Goal: Task Accomplishment & Management: Use online tool/utility

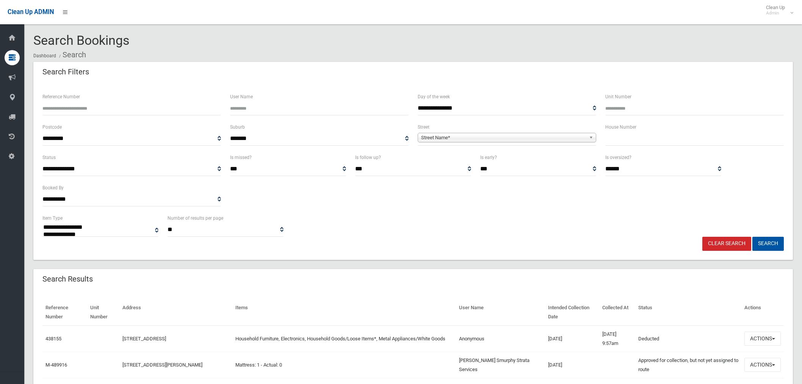
select select
click at [638, 141] on input "text" at bounding box center [694, 139] width 179 height 14
type input "***"
click at [478, 132] on span "**********" at bounding box center [507, 139] width 179 height 14
click at [461, 142] on div "Street Name*" at bounding box center [507, 137] width 179 height 9
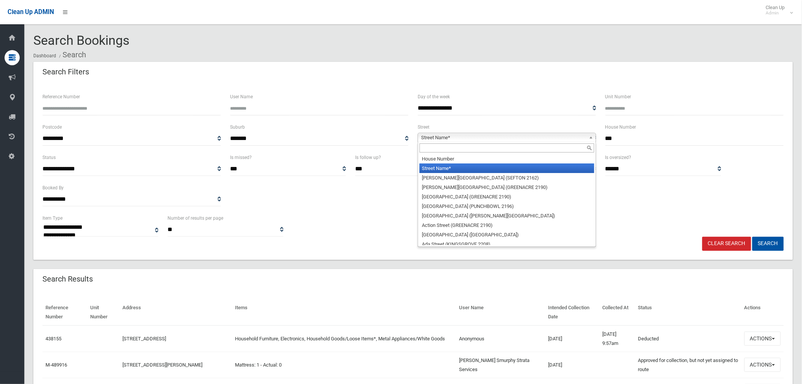
click at [450, 151] on input "text" at bounding box center [507, 147] width 175 height 9
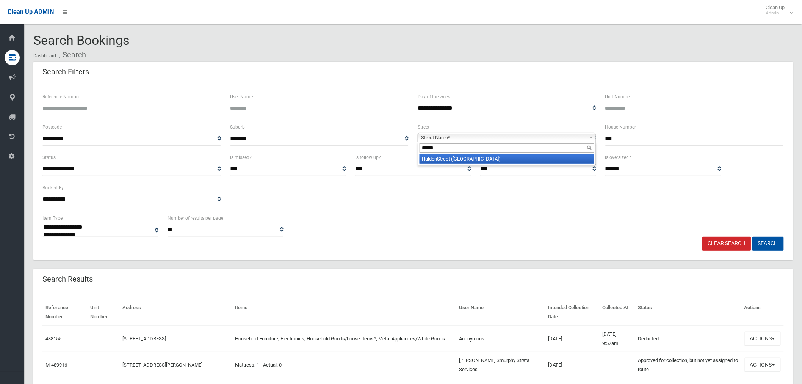
type input "******"
click at [458, 160] on li "Haldon Street (LAKEMBA 2195)" at bounding box center [507, 158] width 175 height 9
click at [774, 244] on button "Search" at bounding box center [767, 244] width 31 height 14
select select
click at [96, 109] on input "Reference Number" at bounding box center [131, 108] width 179 height 14
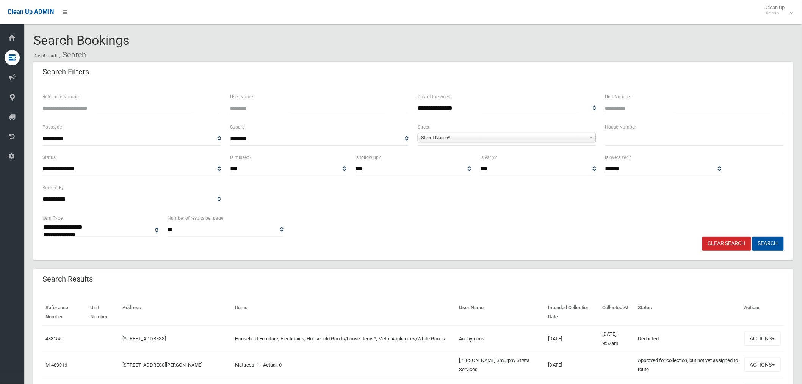
click at [631, 143] on input "text" at bounding box center [694, 139] width 179 height 14
click at [502, 135] on span "Street Name*" at bounding box center [503, 137] width 165 height 9
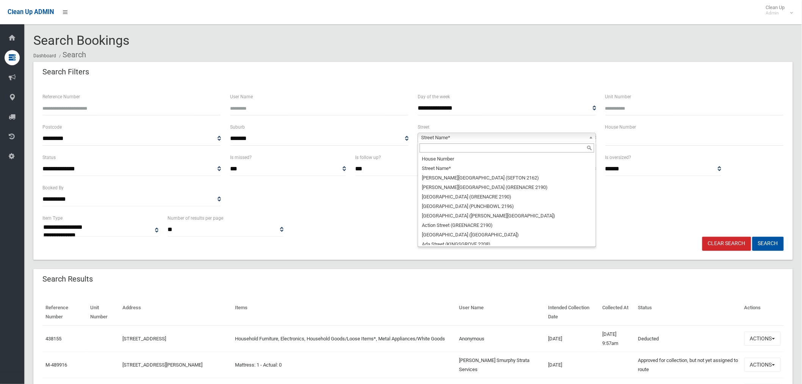
click at [453, 150] on input "text" at bounding box center [507, 147] width 175 height 9
type input "***"
click at [633, 137] on input "text" at bounding box center [694, 139] width 179 height 14
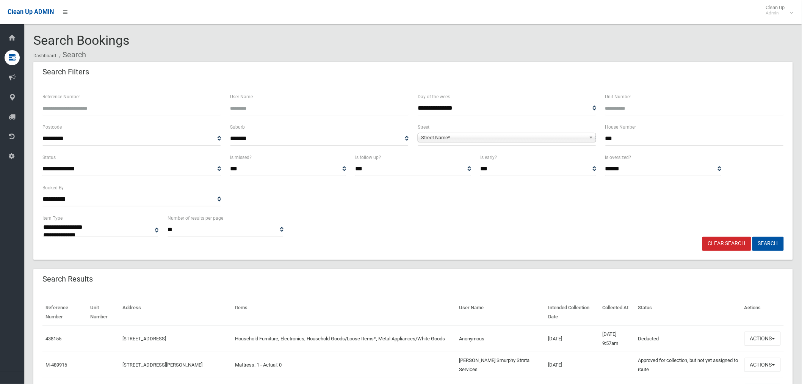
type input "***"
click at [454, 137] on span "Street Name*" at bounding box center [503, 137] width 165 height 9
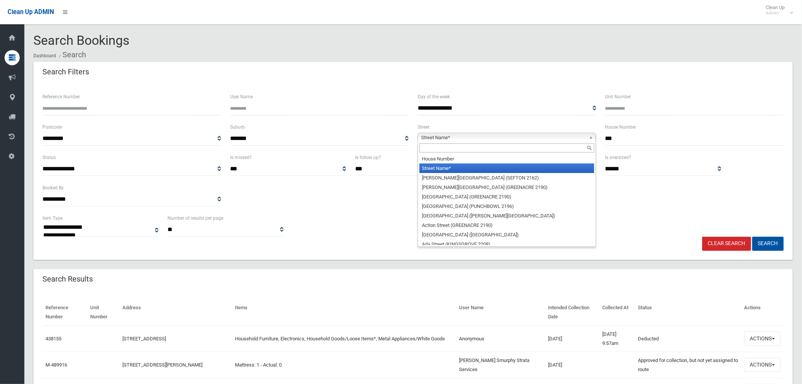
click at [437, 149] on input "text" at bounding box center [507, 147] width 175 height 9
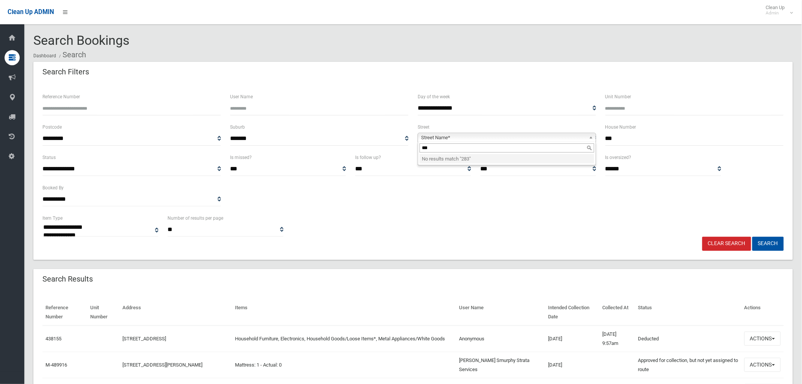
type input "***"
drag, startPoint x: 527, startPoint y: 127, endPoint x: 420, endPoint y: 141, distance: 107.7
click at [520, 129] on div "**********" at bounding box center [507, 133] width 179 height 23
click at [460, 139] on span "Street Name*" at bounding box center [503, 137] width 165 height 9
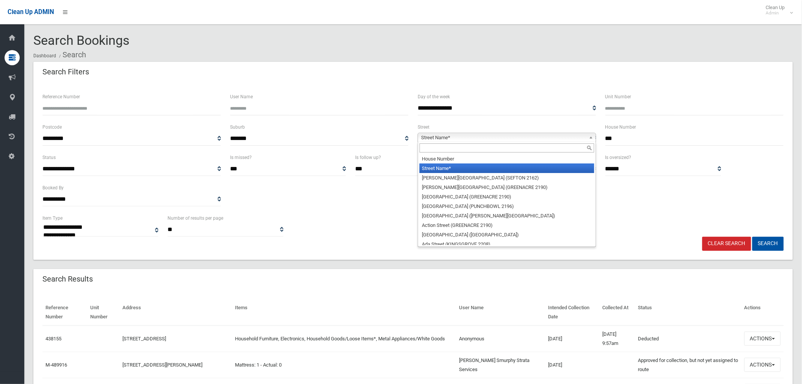
click at [444, 150] on input "text" at bounding box center [507, 147] width 175 height 9
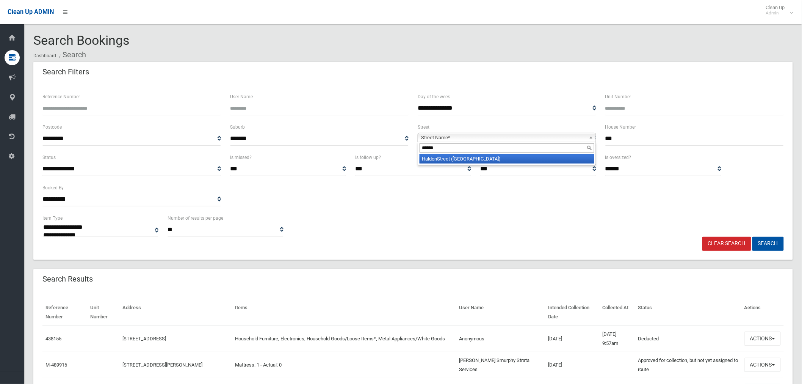
type input "******"
click at [461, 157] on li "Haldon Street (LAKEMBA 2195)" at bounding box center [507, 158] width 175 height 9
click at [768, 245] on button "Search" at bounding box center [767, 244] width 31 height 14
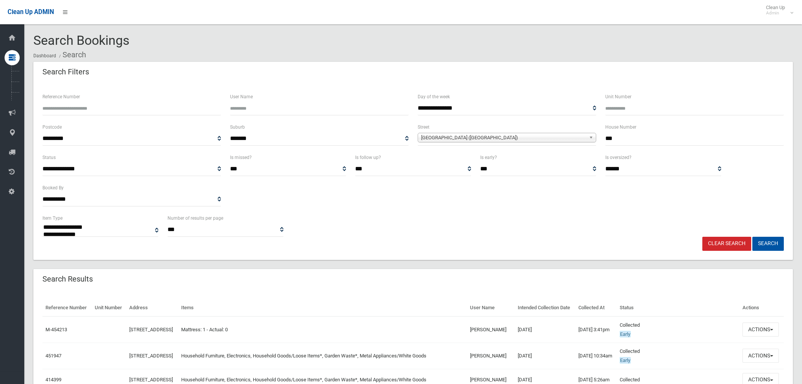
select select
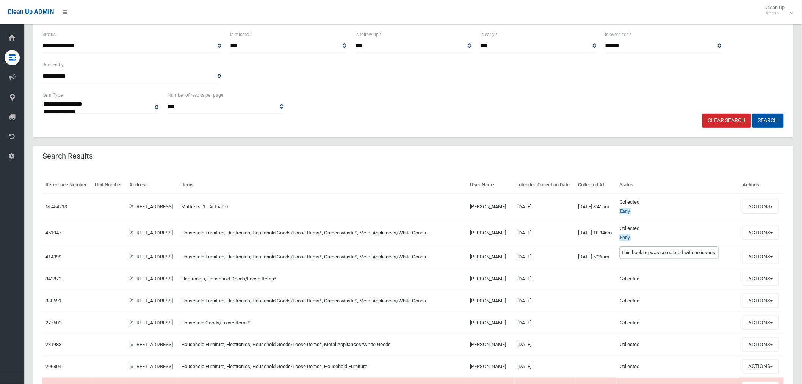
scroll to position [126, 0]
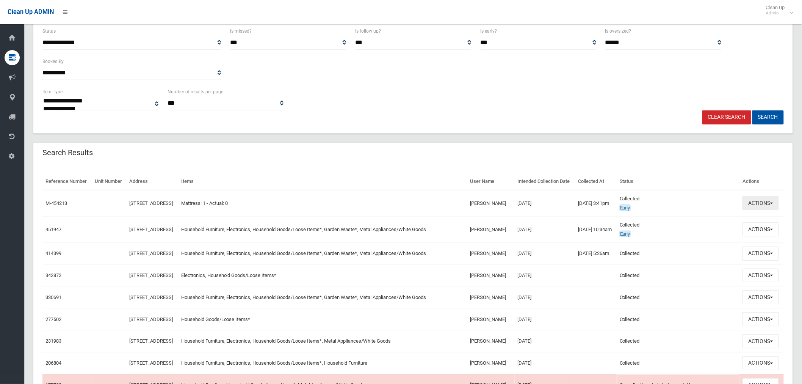
click at [766, 210] on button "Actions" at bounding box center [761, 203] width 36 height 14
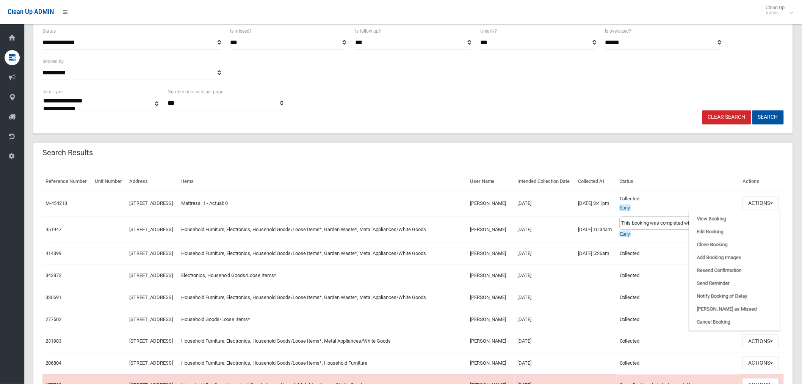
click at [696, 205] on td "Collected Early This booking was completed with no issues." at bounding box center [678, 203] width 123 height 27
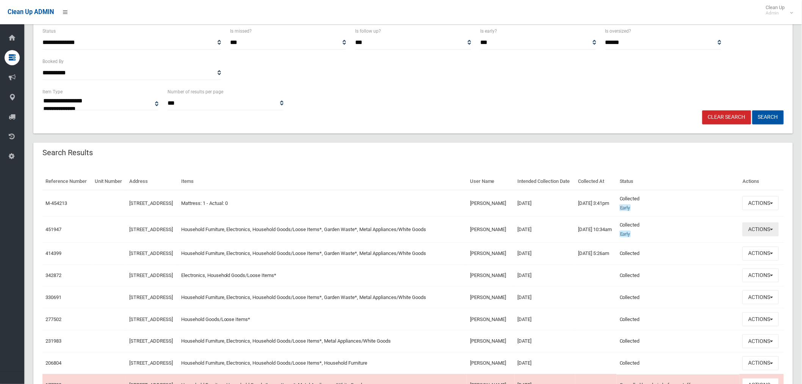
click at [749, 236] on button "Actions" at bounding box center [761, 229] width 36 height 14
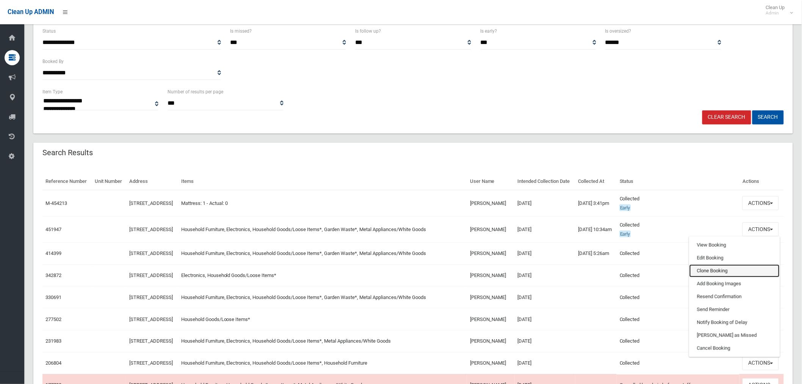
click at [719, 277] on link "Clone Booking" at bounding box center [734, 270] width 90 height 13
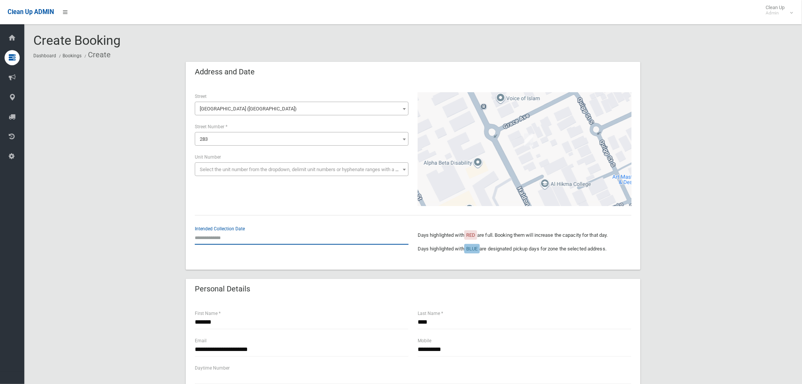
click at [212, 233] on input "text" at bounding box center [302, 237] width 214 height 14
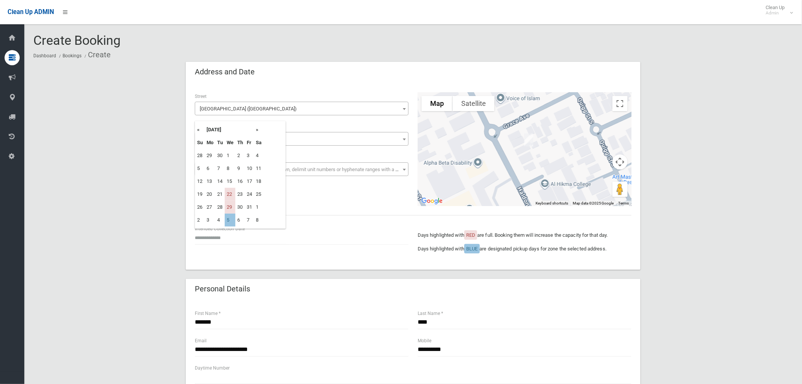
click at [256, 128] on th "»" at bounding box center [258, 129] width 9 height 13
click at [233, 182] on td "17" at bounding box center [230, 181] width 11 height 13
type input "**********"
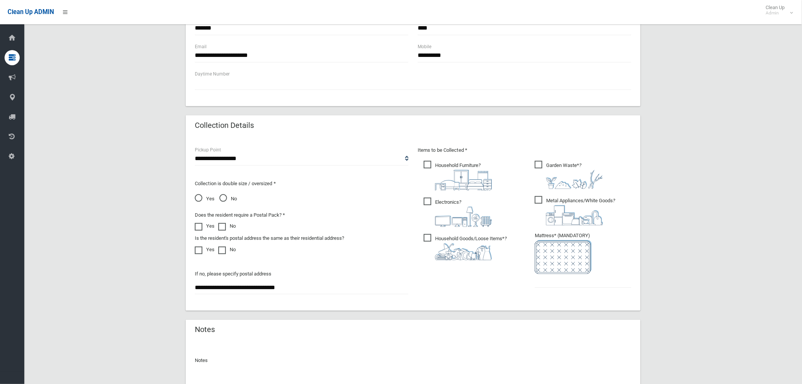
scroll to position [366, 0]
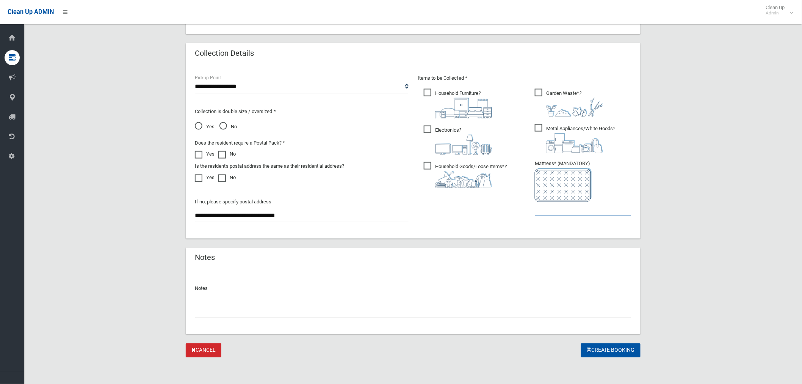
click at [547, 210] on input "text" at bounding box center [583, 209] width 97 height 14
type input "*"
click at [637, 350] on button "Create Booking" at bounding box center [611, 350] width 60 height 14
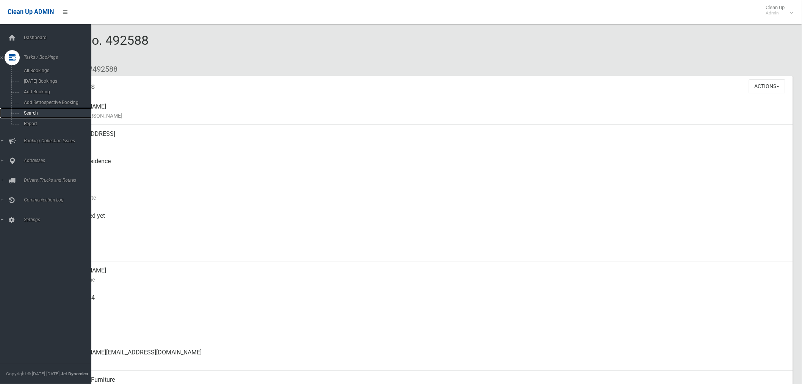
click at [39, 112] on span "Search" at bounding box center [56, 112] width 69 height 5
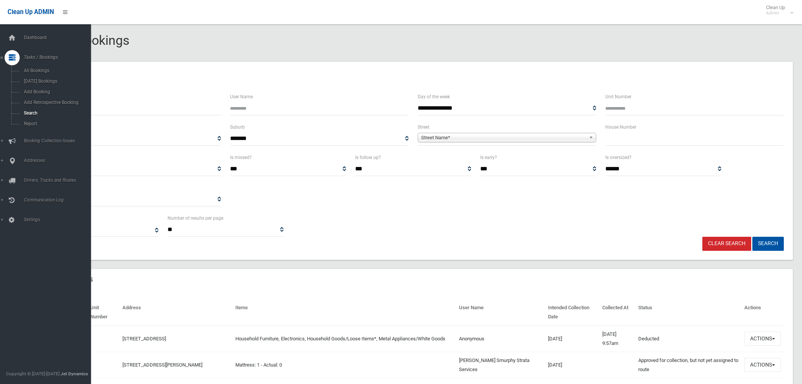
select select
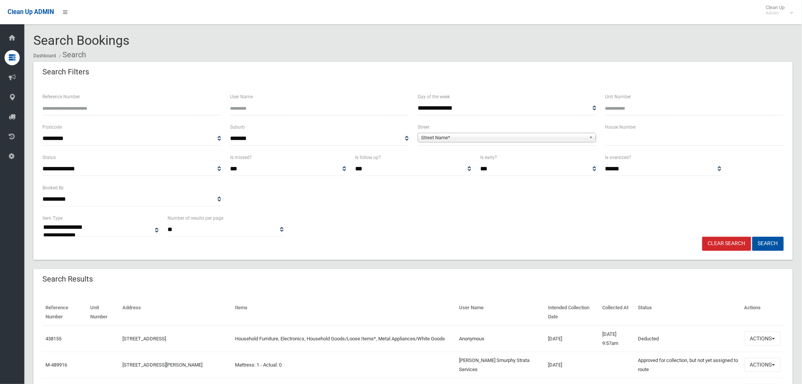
click at [619, 137] on input "text" at bounding box center [694, 139] width 179 height 14
type input "**"
click at [469, 132] on span "**********" at bounding box center [507, 139] width 179 height 14
click at [464, 139] on span "Street Name*" at bounding box center [503, 137] width 165 height 9
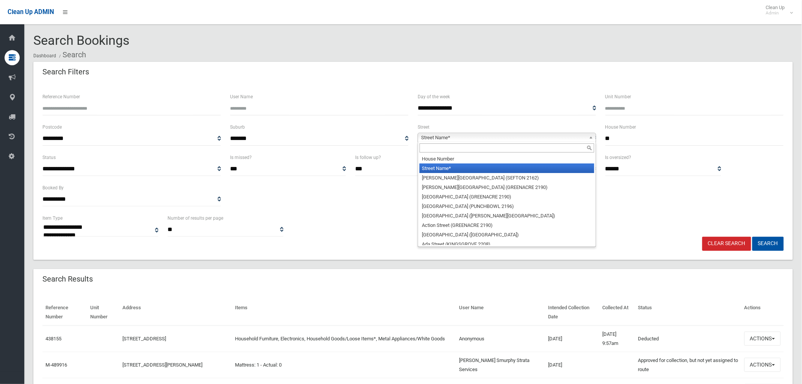
click at [445, 150] on input "text" at bounding box center [507, 147] width 175 height 9
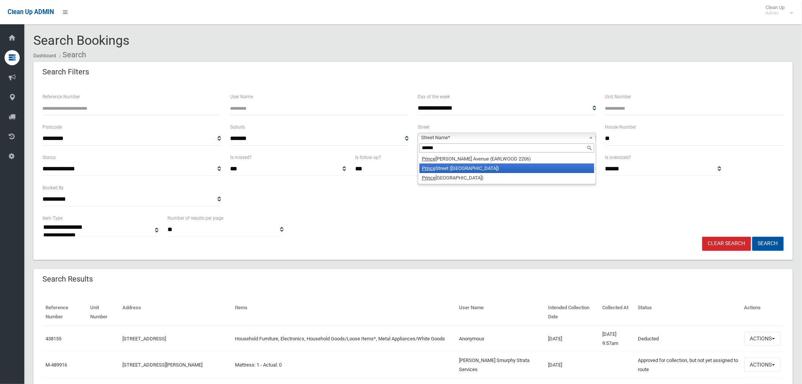
type input "******"
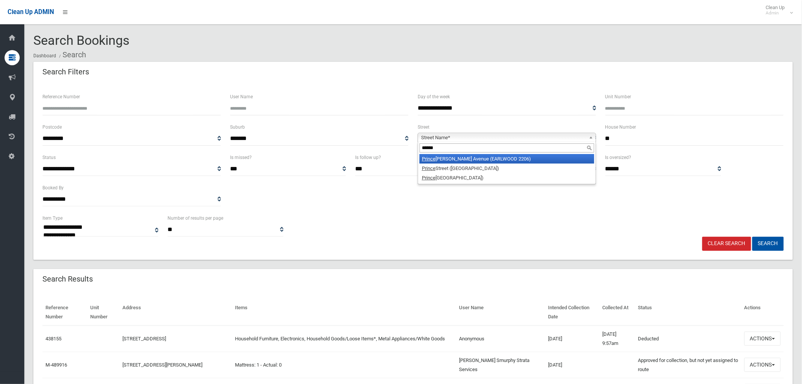
click at [510, 161] on li "Prince Edward Avenue (EARLWOOD 2206)" at bounding box center [507, 158] width 175 height 9
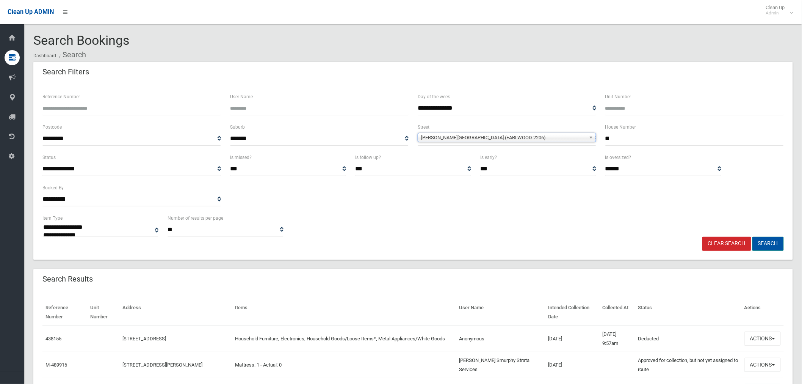
click at [772, 244] on button "Search" at bounding box center [767, 244] width 31 height 14
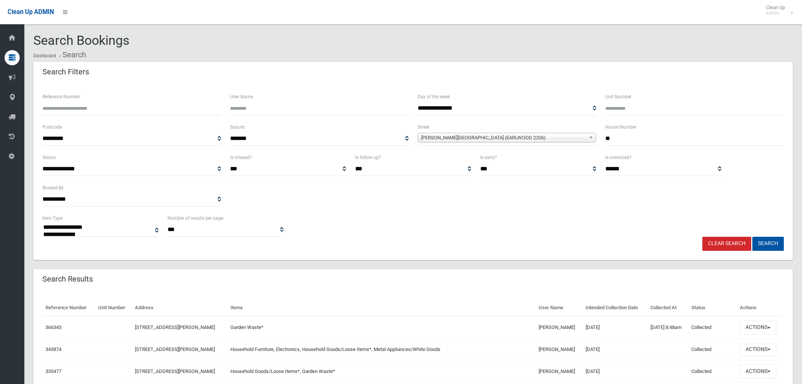
select select
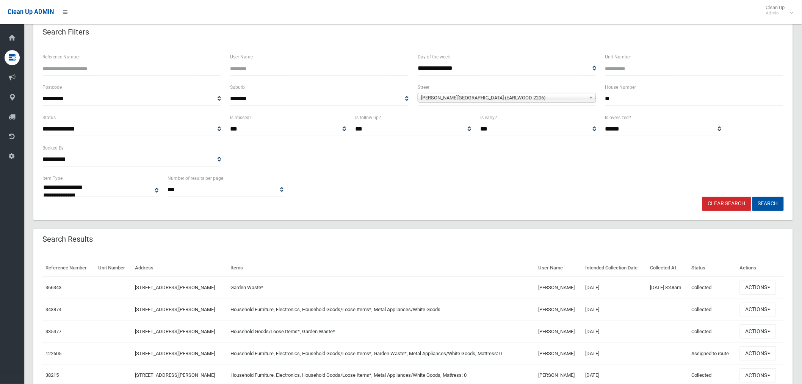
scroll to position [78, 0]
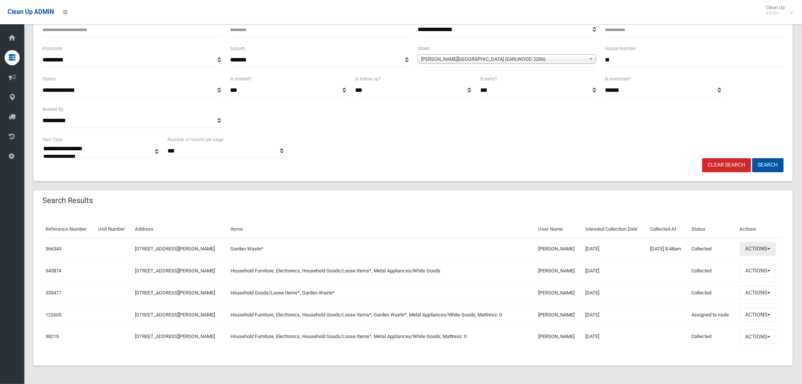
click at [769, 248] on button "Actions" at bounding box center [758, 249] width 36 height 14
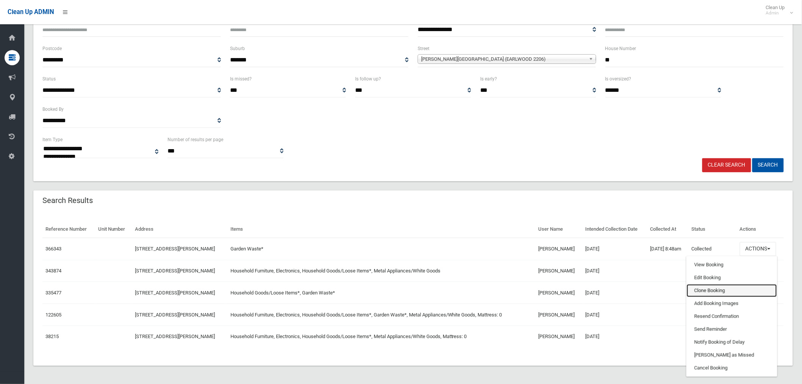
click at [708, 293] on link "Clone Booking" at bounding box center [732, 290] width 90 height 13
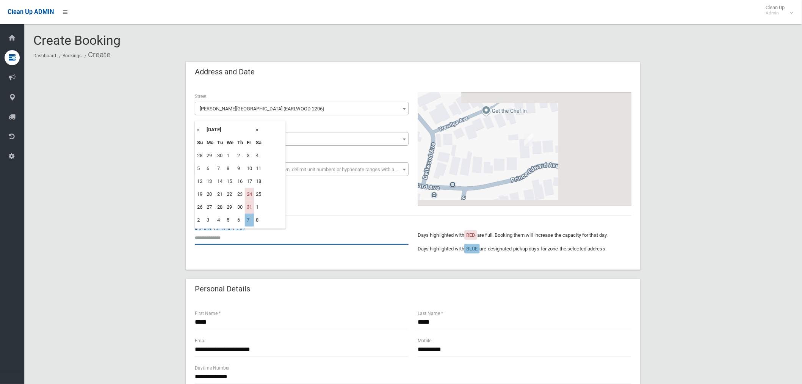
click at [218, 236] on input "text" at bounding box center [302, 237] width 214 height 14
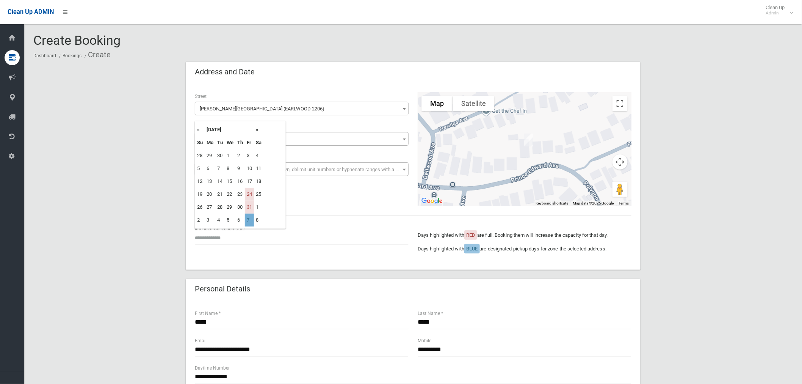
click at [251, 224] on td "7" at bounding box center [249, 219] width 9 height 13
type input "**********"
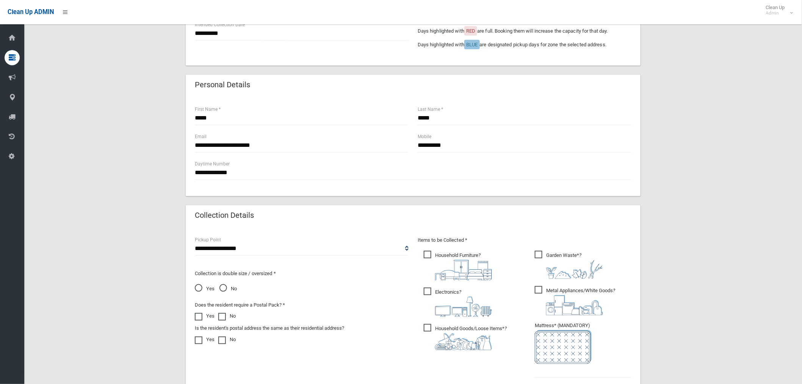
scroll to position [252, 0]
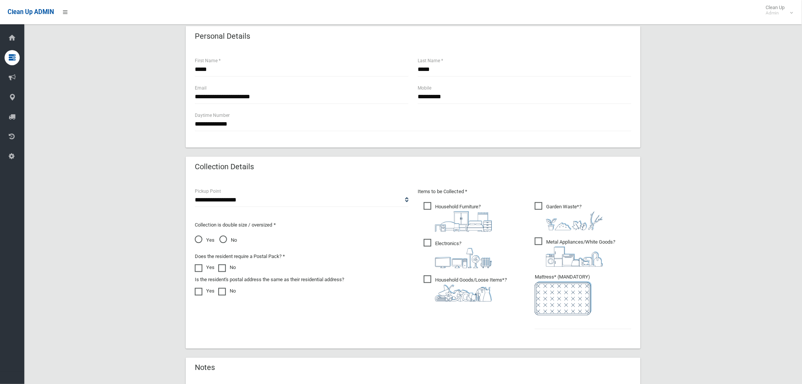
click at [539, 244] on span "Metal Appliances/White Goods ?" at bounding box center [575, 251] width 80 height 29
click at [426, 211] on span "Household Furniture ?" at bounding box center [458, 217] width 68 height 30
click at [429, 241] on span "Electronics ?" at bounding box center [458, 253] width 68 height 29
click at [426, 275] on span "Household Goods/Loose Items* ?" at bounding box center [465, 288] width 83 height 26
click at [550, 317] on input "text" at bounding box center [583, 322] width 97 height 14
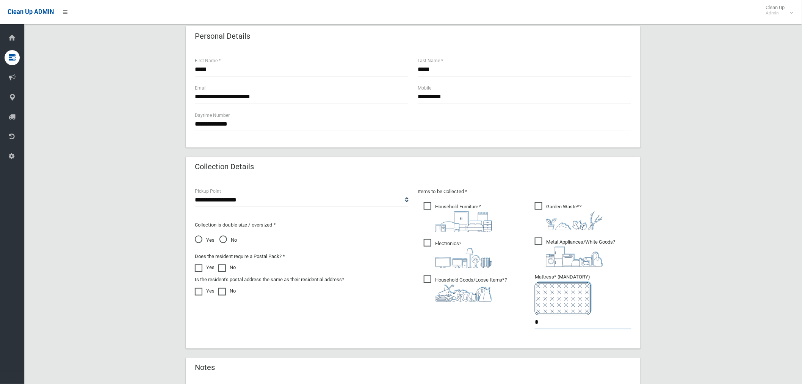
scroll to position [362, 0]
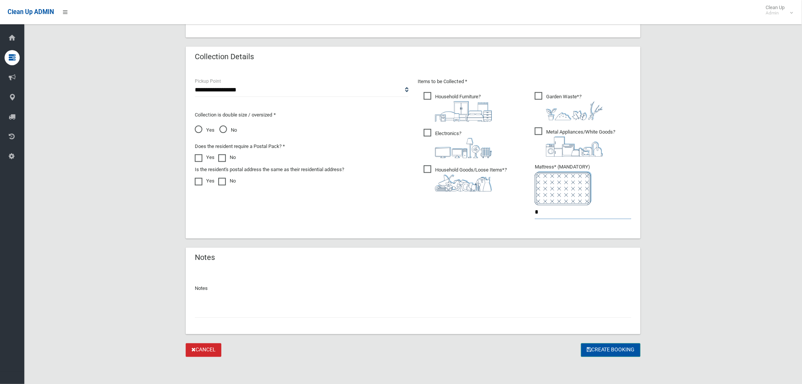
type input "*"
click at [601, 352] on button "Create Booking" at bounding box center [611, 350] width 60 height 14
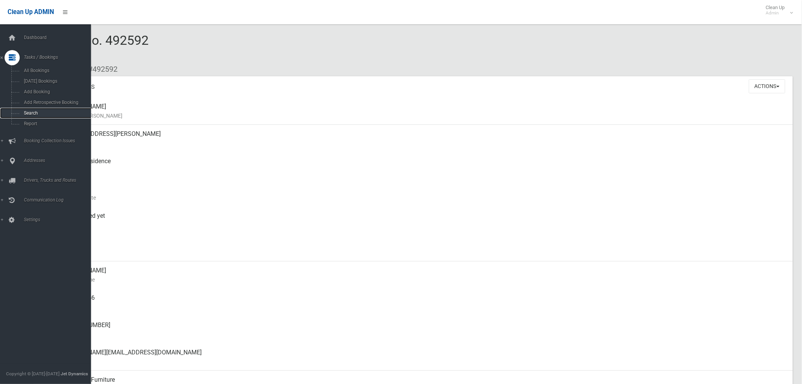
click at [29, 115] on span "Search" at bounding box center [56, 112] width 69 height 5
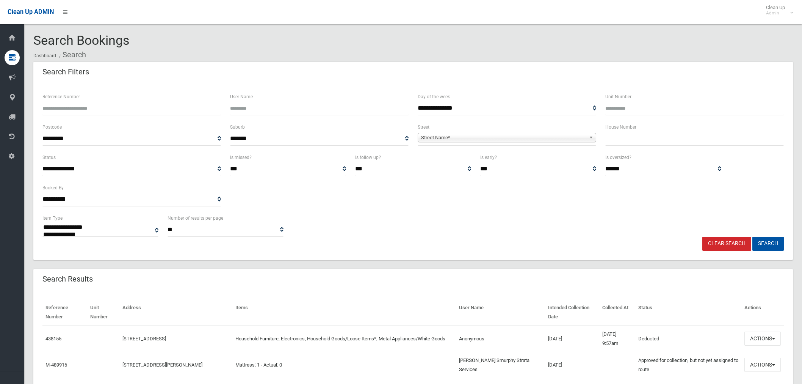
select select
click at [607, 138] on input "text" at bounding box center [694, 139] width 179 height 14
click at [121, 103] on input "Reference Number" at bounding box center [131, 108] width 179 height 14
type input "*******"
click at [752, 237] on button "Search" at bounding box center [767, 244] width 31 height 14
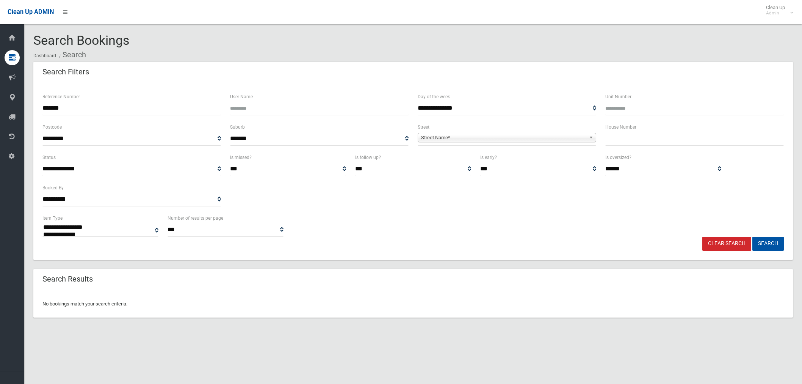
select select
click at [76, 109] on input "*******" at bounding box center [131, 108] width 179 height 14
type input "******"
click at [752, 237] on button "Search" at bounding box center [767, 244] width 31 height 14
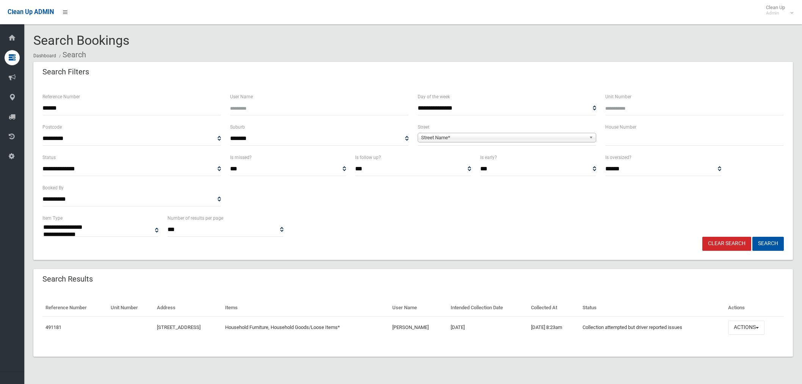
select select
click at [747, 326] on button "Actions" at bounding box center [746, 327] width 36 height 14
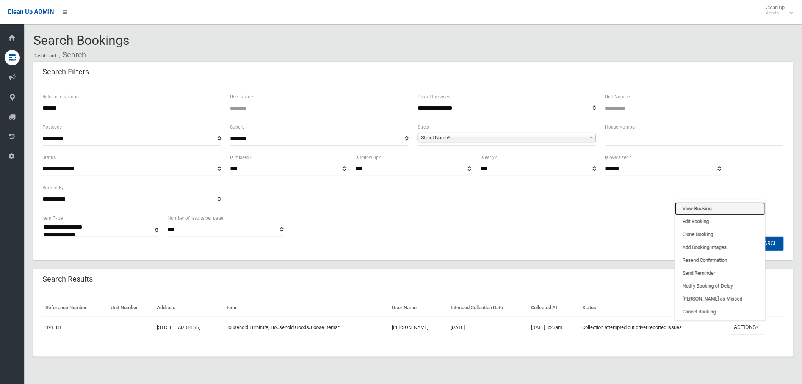
click at [698, 210] on link "View Booking" at bounding box center [720, 208] width 90 height 13
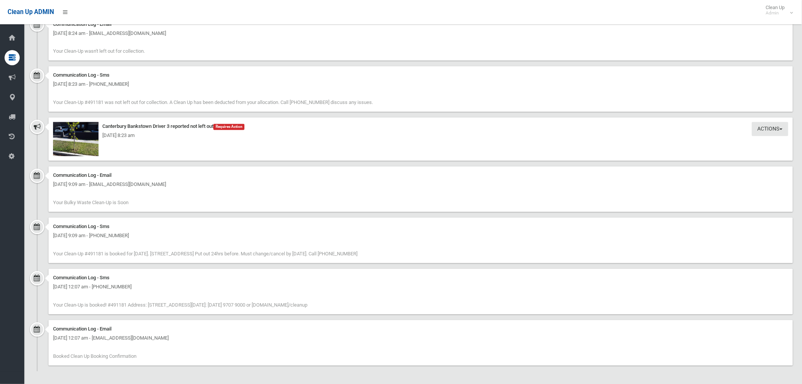
scroll to position [563, 0]
click at [83, 150] on img at bounding box center [75, 138] width 45 height 34
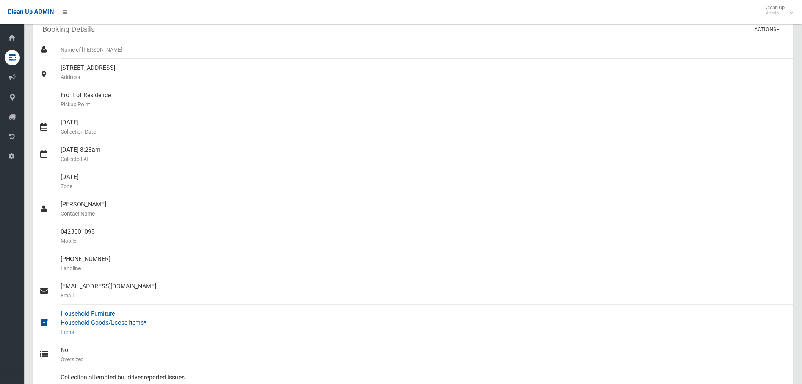
scroll to position [0, 0]
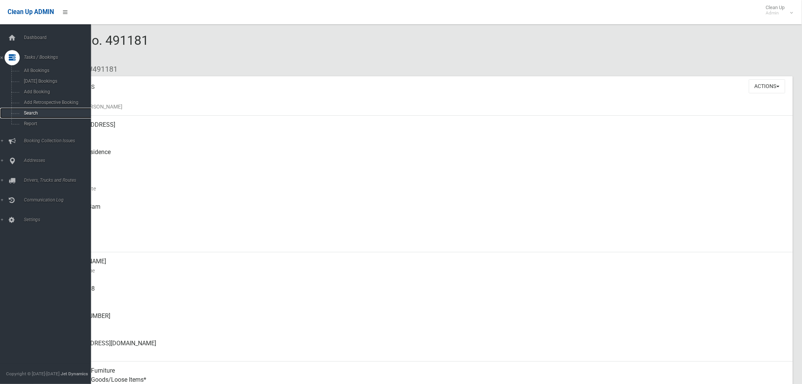
click at [38, 111] on span "Search" at bounding box center [56, 112] width 69 height 5
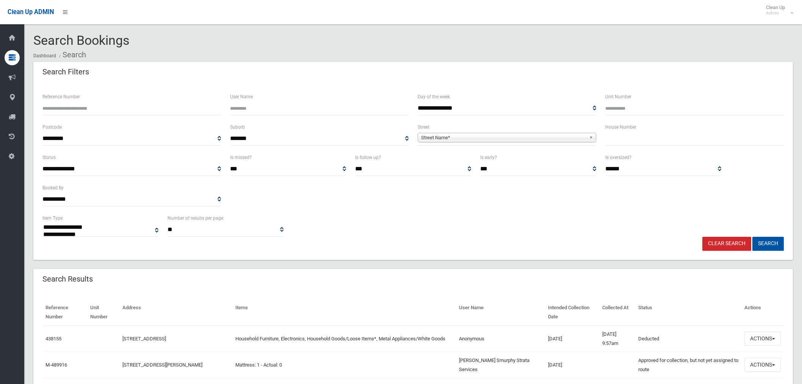
select select
type input "***"
click at [462, 140] on span "Street Name*" at bounding box center [503, 137] width 165 height 9
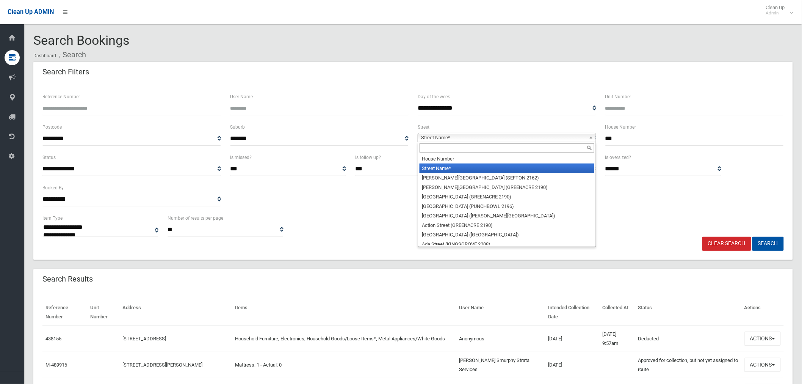
click at [431, 147] on input "text" at bounding box center [507, 147] width 175 height 9
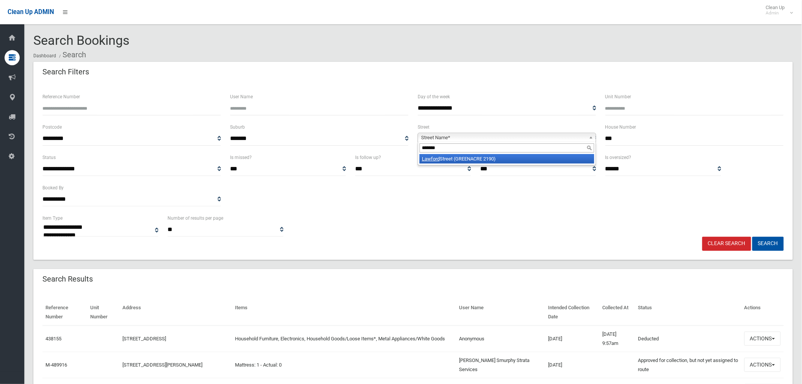
type input "*******"
click at [522, 160] on li "Lawford Street (GREENACRE 2190)" at bounding box center [507, 158] width 175 height 9
click at [774, 244] on button "Search" at bounding box center [767, 244] width 31 height 14
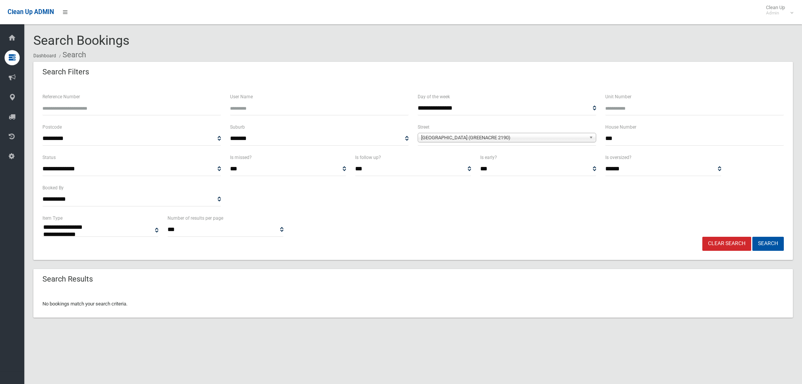
select select
click at [619, 136] on input "***" at bounding box center [694, 139] width 179 height 14
type input "*"
click at [776, 241] on button "Search" at bounding box center [767, 244] width 31 height 14
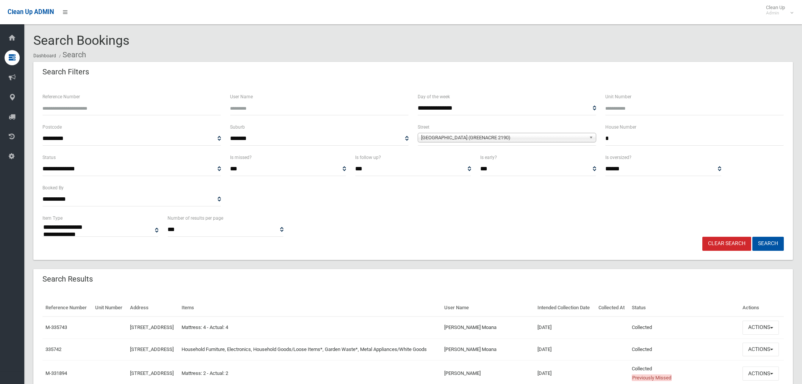
select select
click at [612, 139] on input "*" at bounding box center [694, 139] width 179 height 14
type input "*"
click at [752, 237] on button "Search" at bounding box center [767, 244] width 31 height 14
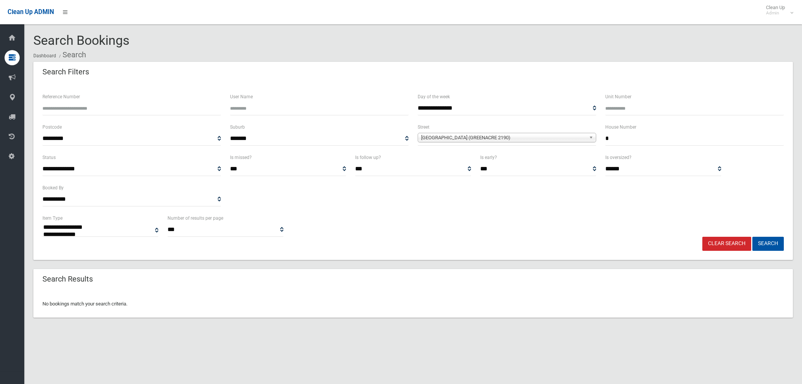
select select
click at [630, 134] on input "*" at bounding box center [694, 139] width 179 height 14
type input "***"
click at [752, 237] on button "Search" at bounding box center [767, 244] width 31 height 14
select select
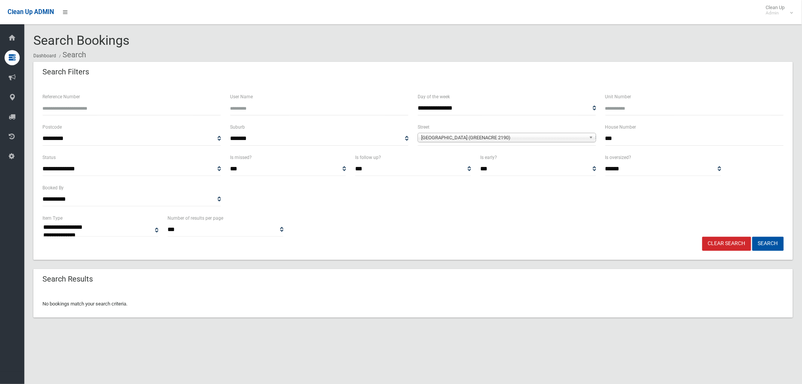
click at [626, 141] on input "***" at bounding box center [694, 139] width 179 height 14
type input "*"
click at [752, 237] on button "Search" at bounding box center [767, 244] width 31 height 14
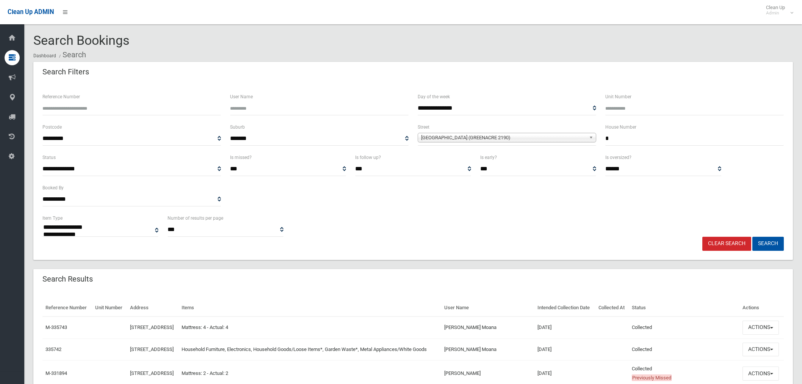
select select
click at [625, 135] on input "*" at bounding box center [694, 139] width 179 height 14
click at [752, 237] on button "Search" at bounding box center [767, 244] width 31 height 14
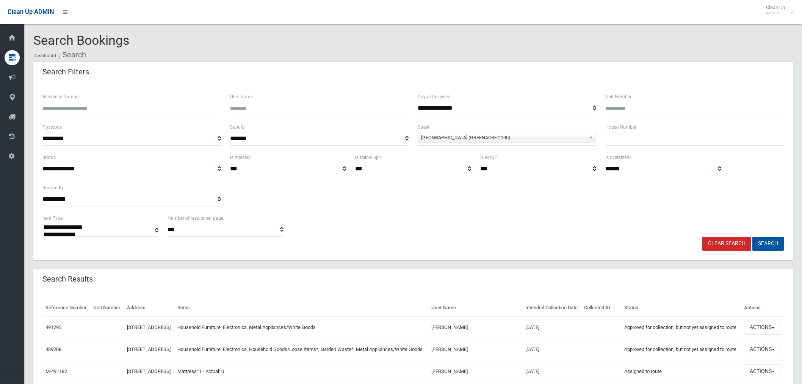
select select
click at [615, 138] on input "text" at bounding box center [694, 139] width 179 height 14
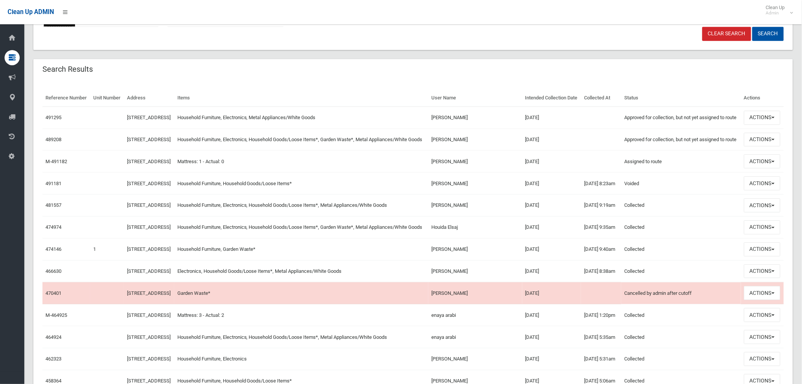
scroll to position [210, 0]
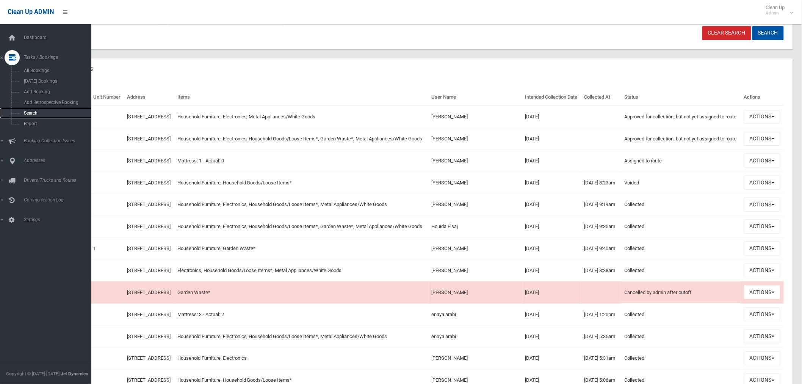
drag, startPoint x: 36, startPoint y: 113, endPoint x: 45, endPoint y: 111, distance: 8.5
click at [36, 113] on span "Search" at bounding box center [56, 112] width 69 height 5
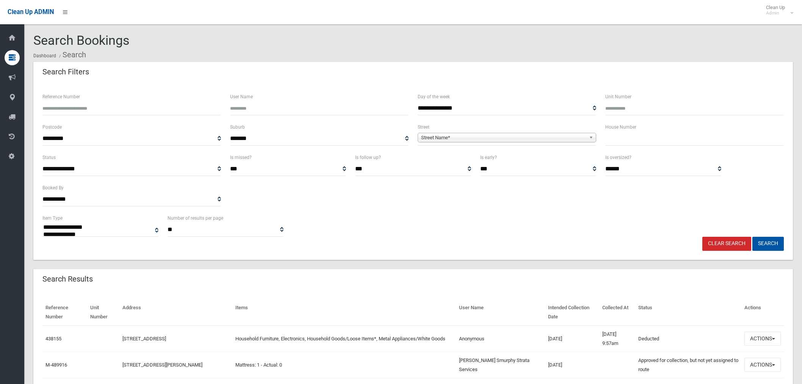
select select
